Goal: Transaction & Acquisition: Purchase product/service

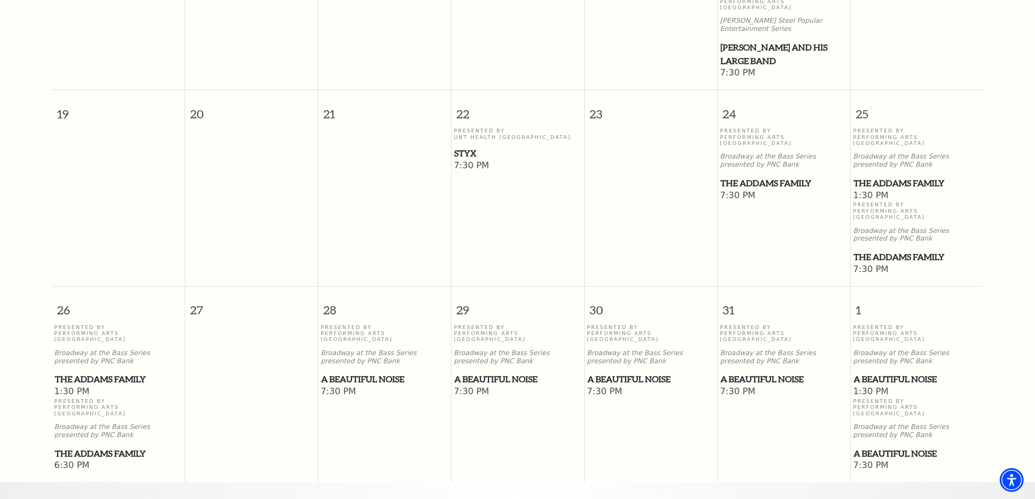
scroll to position [585, 0]
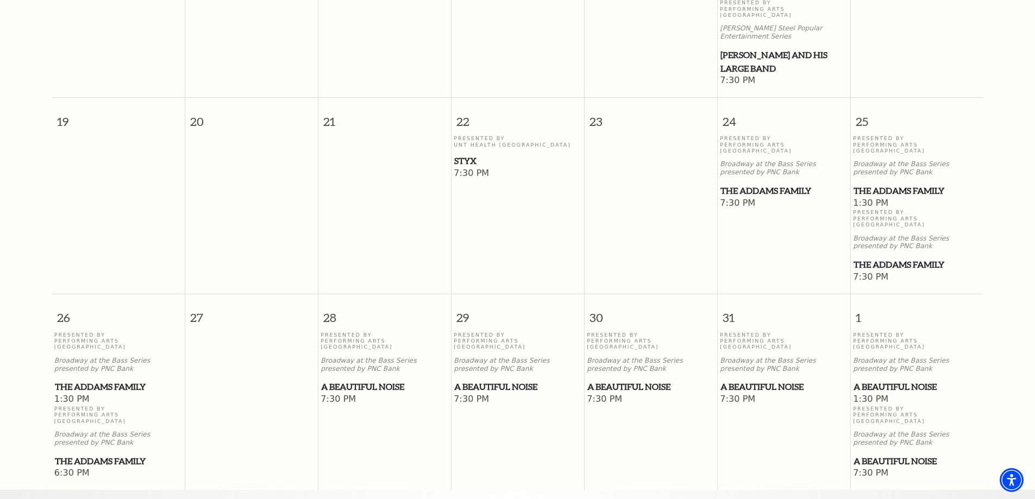
click at [899, 209] on p "Presented By Performing Arts Fort Worth" at bounding box center [917, 218] width 128 height 18
click at [877, 258] on span "The Addams Family" at bounding box center [916, 265] width 127 height 14
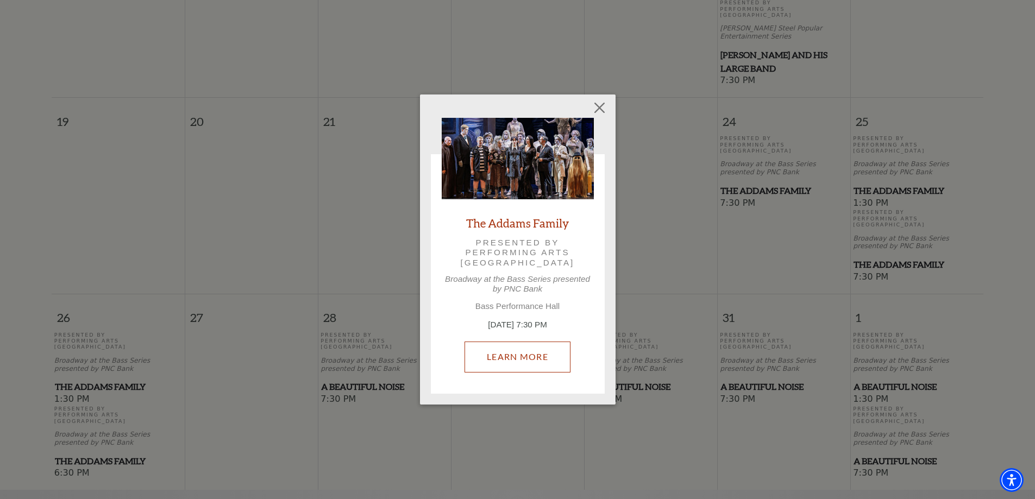
click at [511, 356] on link "Learn More" at bounding box center [517, 357] width 106 height 30
click at [597, 111] on button "Close" at bounding box center [599, 108] width 21 height 21
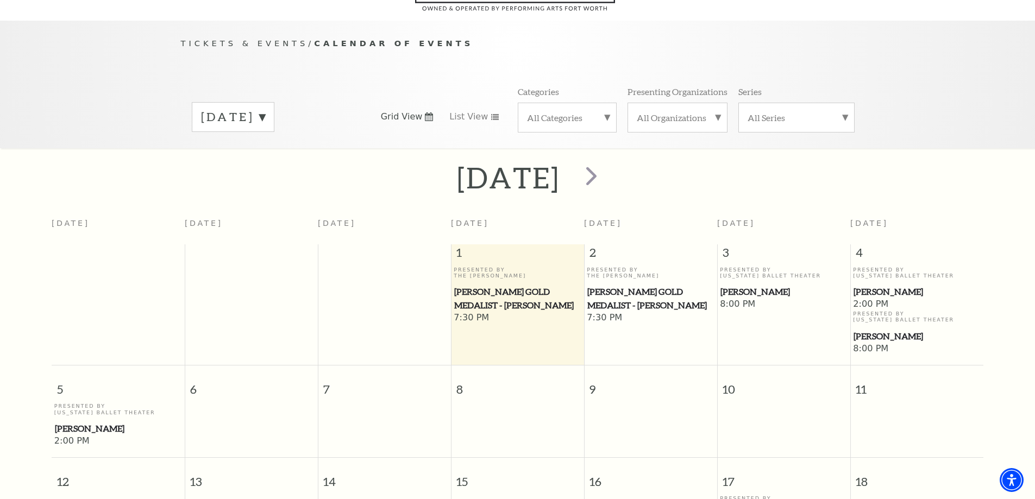
scroll to position [0, 0]
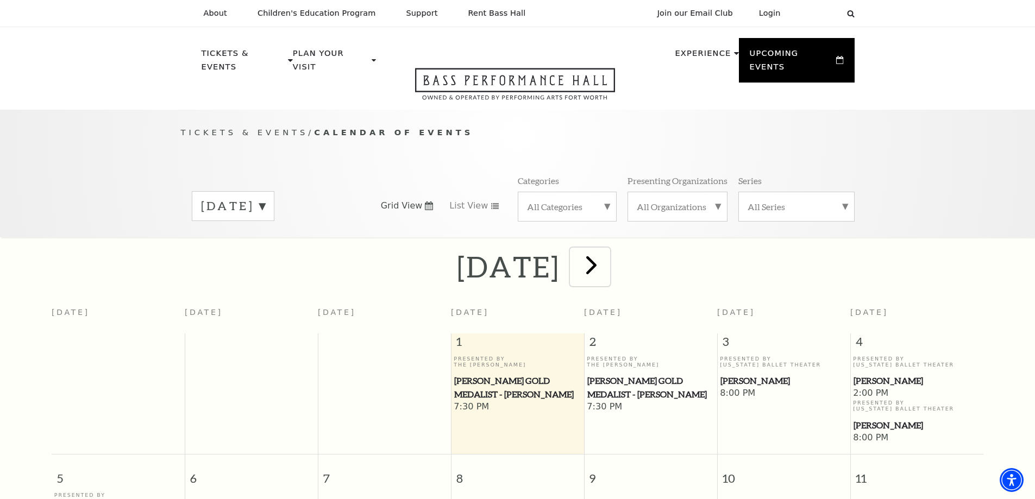
click at [607, 249] on span "next" at bounding box center [591, 264] width 31 height 31
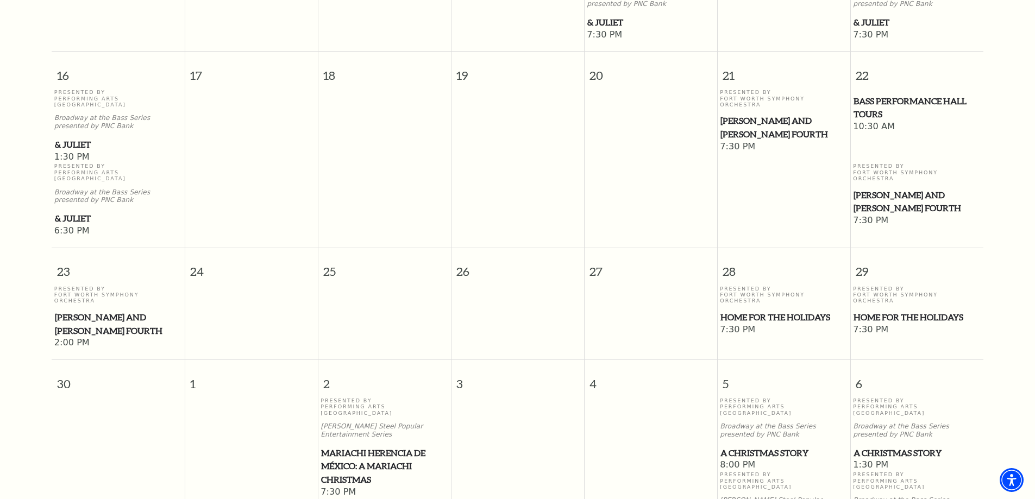
scroll to position [857, 0]
click at [368, 445] on span "Mariachi Herencia de México: A Mariachi Christmas" at bounding box center [384, 465] width 127 height 40
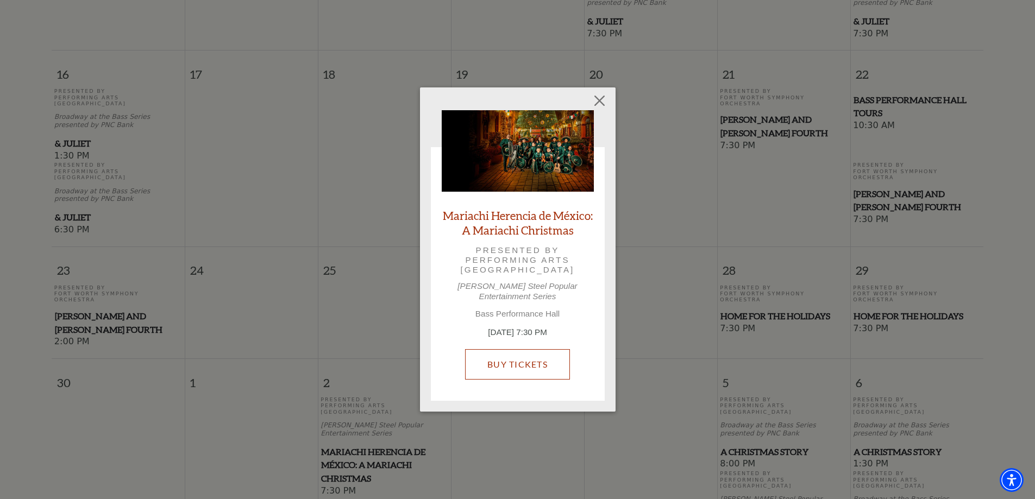
click at [537, 357] on link "Buy Tickets" at bounding box center [517, 364] width 105 height 30
click at [592, 102] on button "Close" at bounding box center [599, 100] width 21 height 21
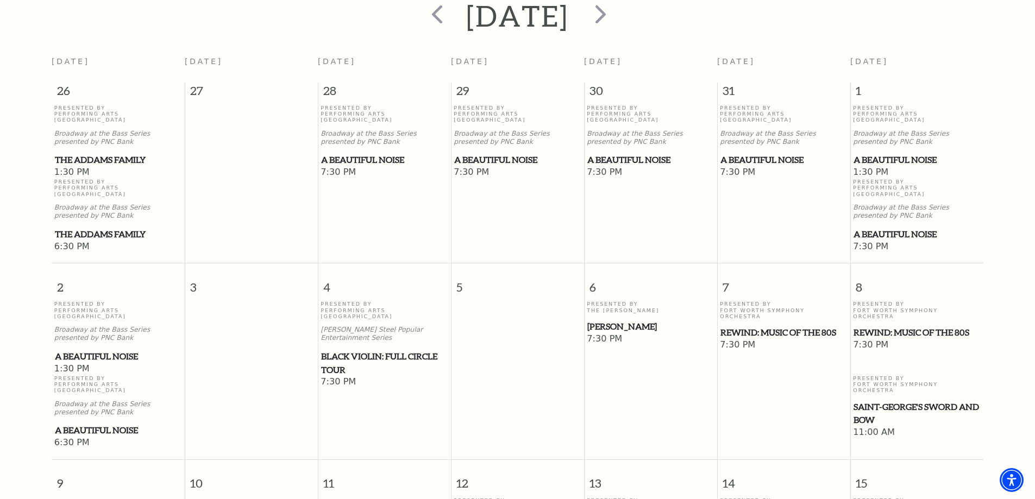
scroll to position [0, 0]
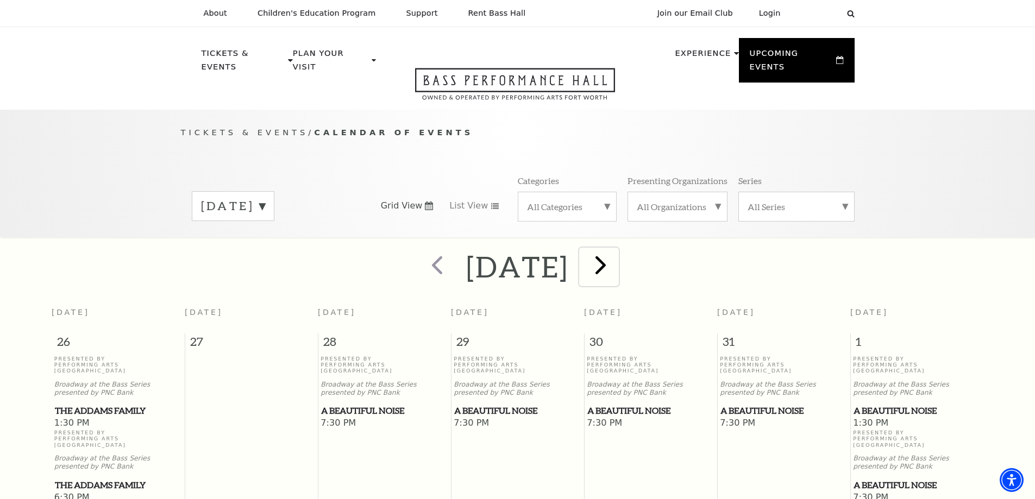
click at [616, 253] on span "next" at bounding box center [600, 264] width 31 height 31
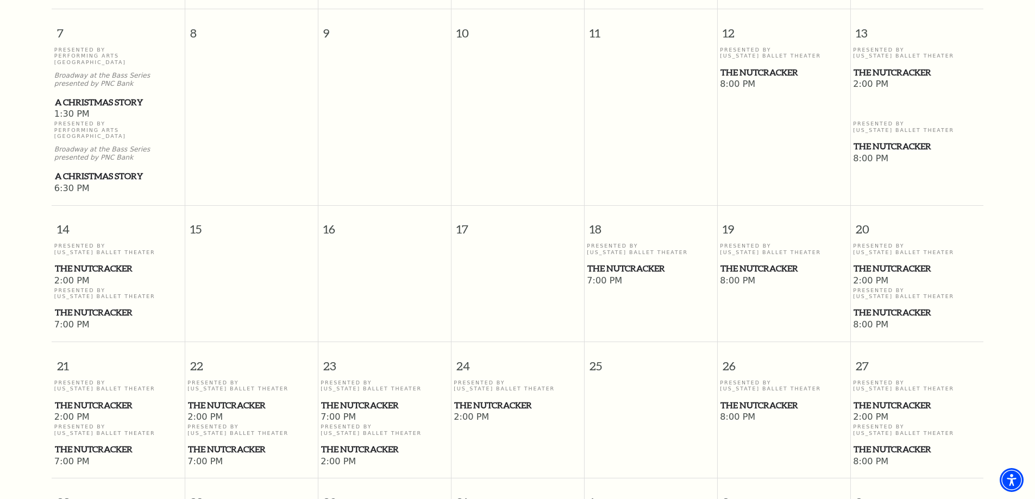
scroll to position [531, 0]
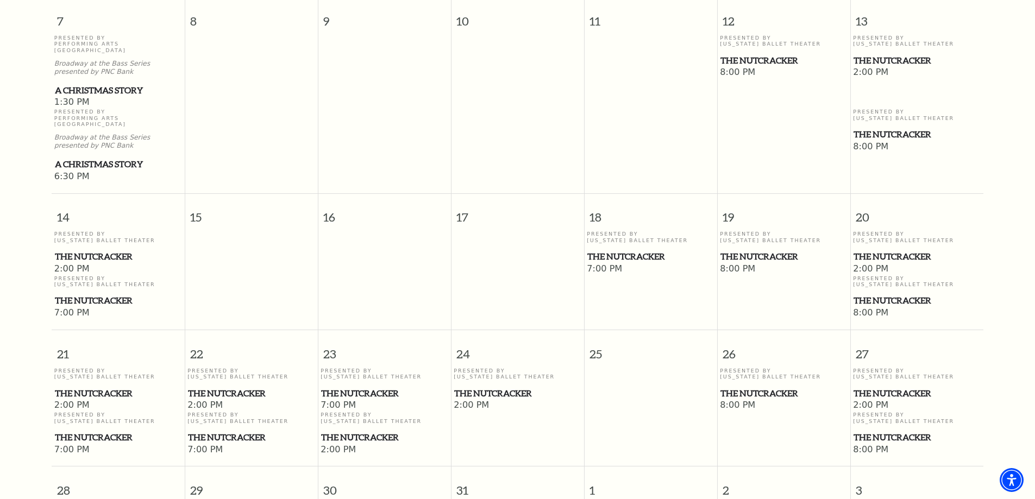
click at [876, 294] on span "The Nutcracker" at bounding box center [916, 301] width 127 height 14
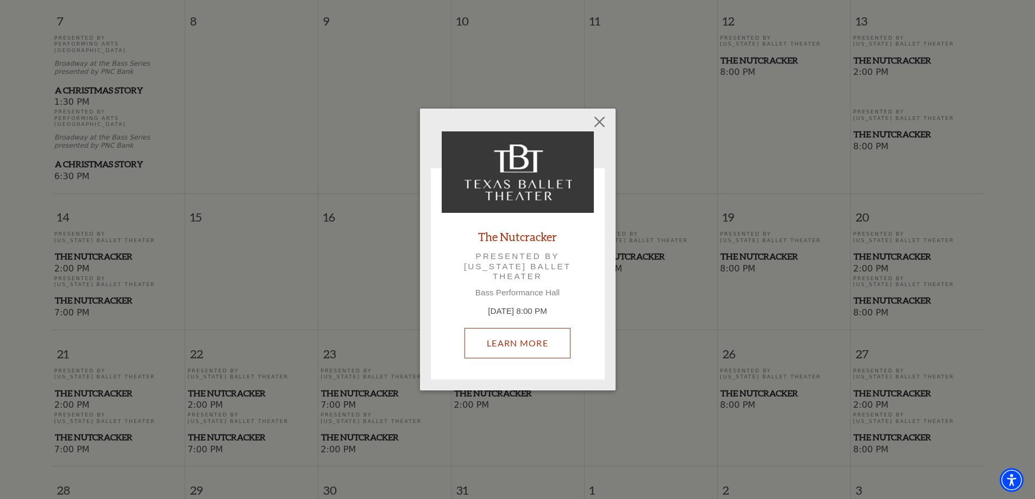
click at [522, 339] on link "Learn More" at bounding box center [517, 343] width 106 height 30
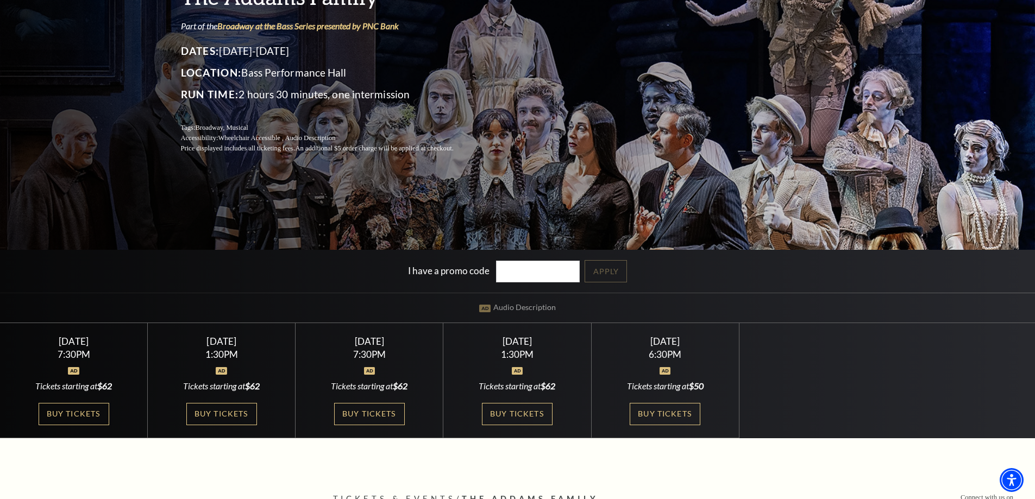
scroll to position [163, 0]
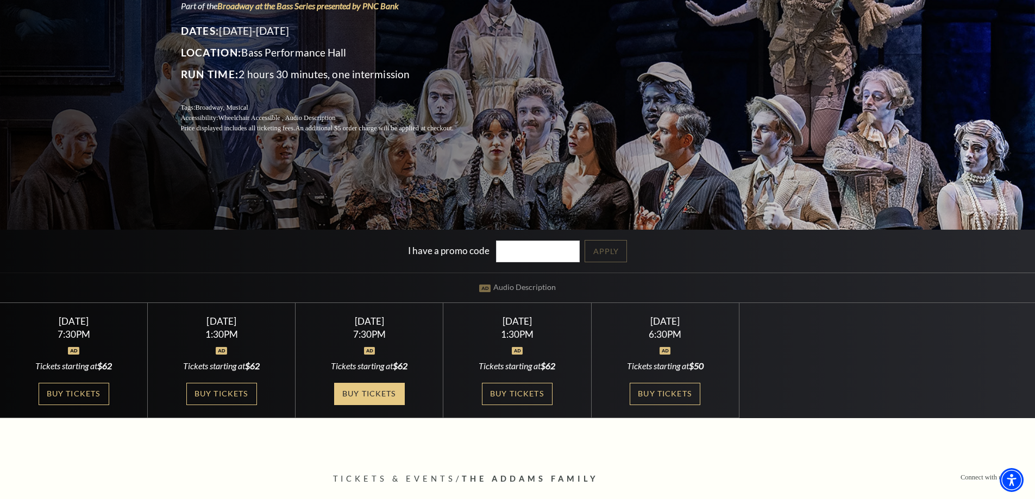
click at [373, 392] on link "Buy Tickets" at bounding box center [369, 394] width 71 height 22
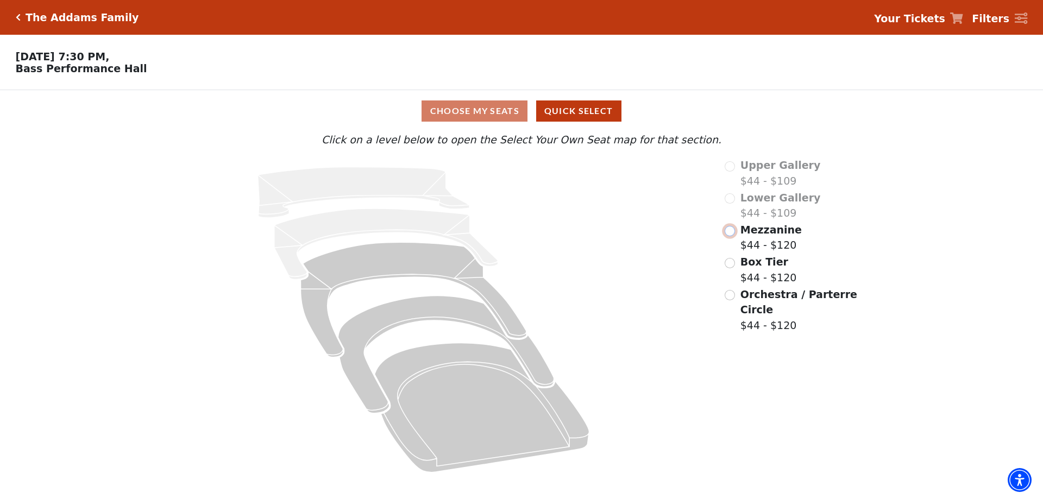
click at [733, 234] on input "Mezzanine$44 - $120\a" at bounding box center [730, 231] width 10 height 10
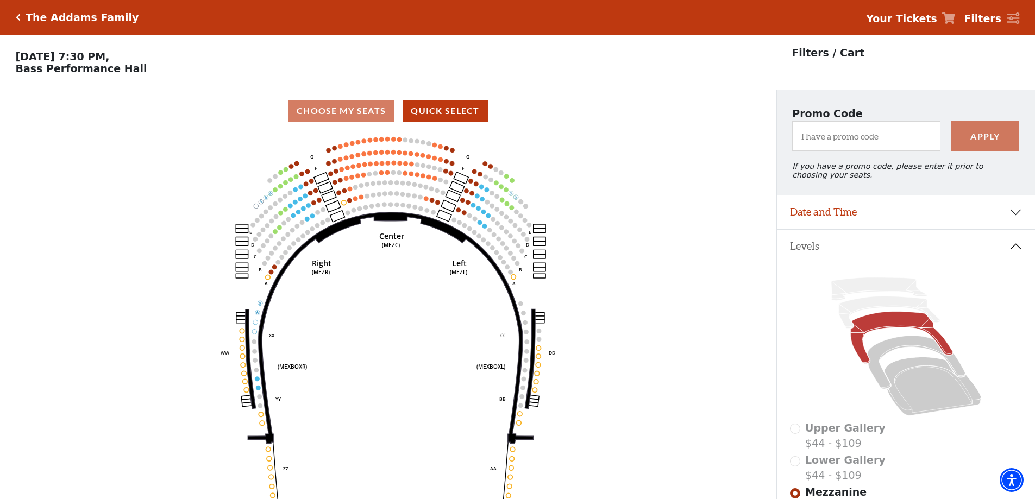
scroll to position [54, 0]
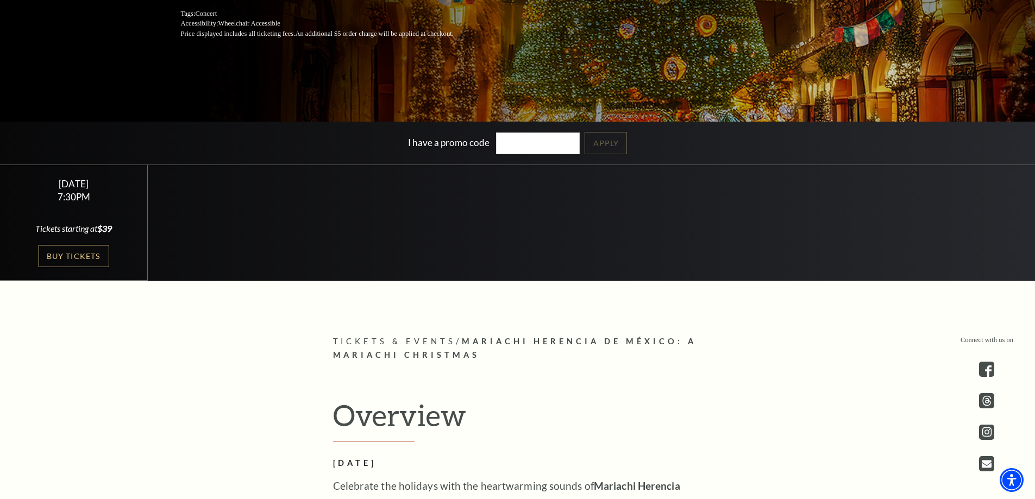
scroll to position [272, 0]
click at [71, 261] on link "Buy Tickets" at bounding box center [74, 255] width 71 height 22
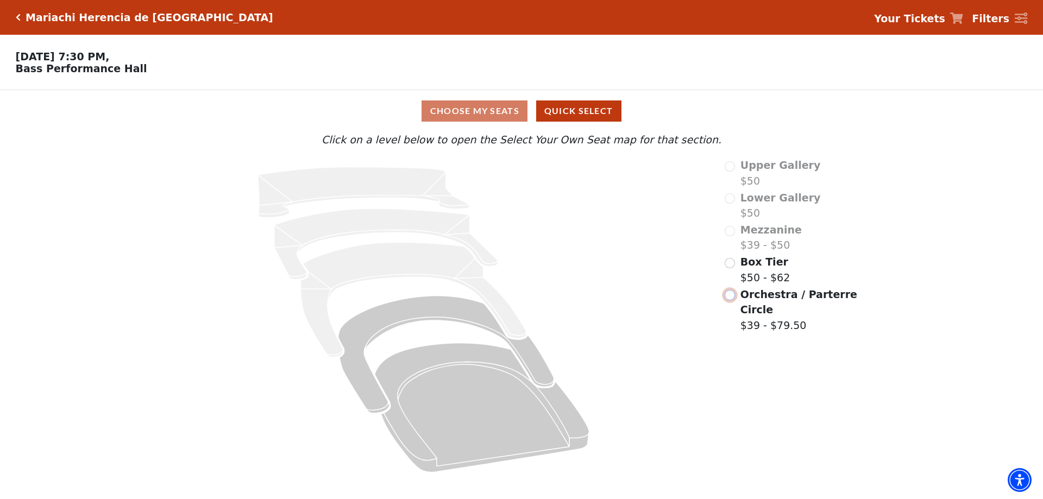
click at [732, 300] on input "Orchestra / Parterre Circle$39 - $79.50\a" at bounding box center [730, 295] width 10 height 10
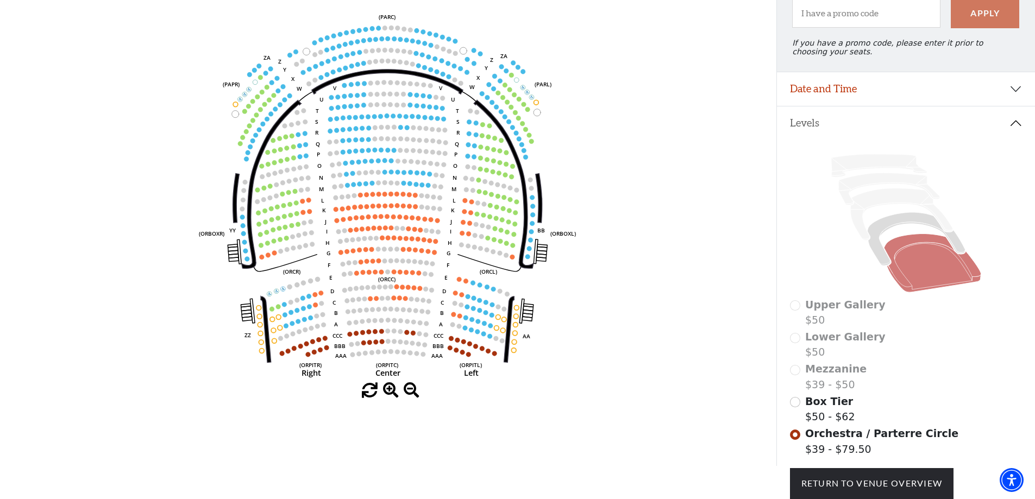
scroll to position [105, 0]
